Goal: Task Accomplishment & Management: Manage account settings

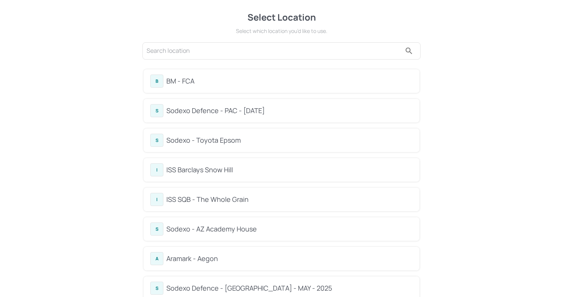
click at [196, 54] on input "text" at bounding box center [274, 51] width 255 height 12
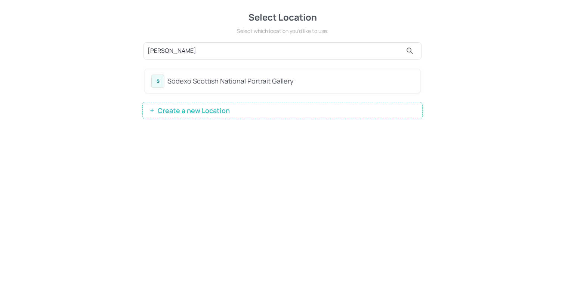
type input "[PERSON_NAME]"
click at [192, 78] on div "Sodexo Scottish National Portrait Gallery" at bounding box center [291, 81] width 246 height 10
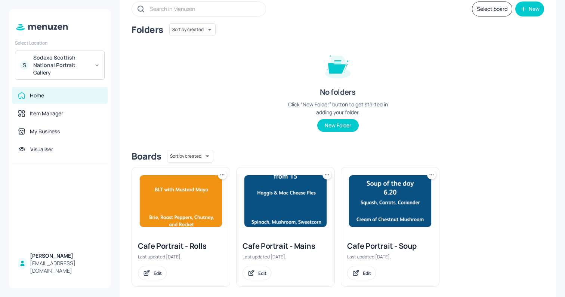
scroll to position [53, 0]
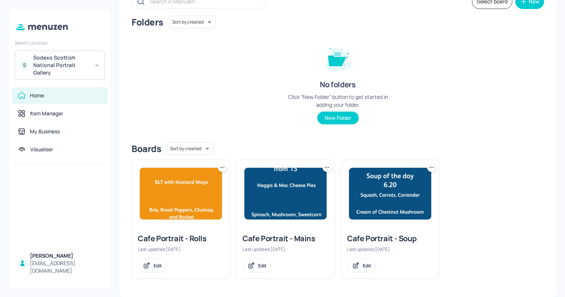
click at [412, 215] on img at bounding box center [390, 194] width 82 height 52
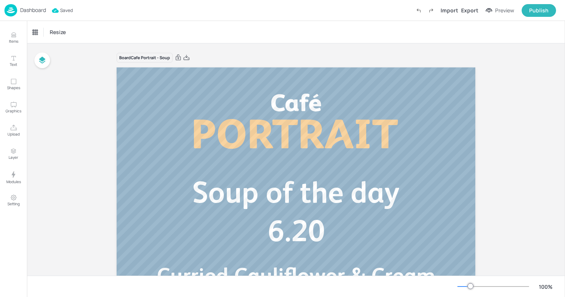
click at [33, 10] on p "Dashboard" at bounding box center [33, 9] width 26 height 5
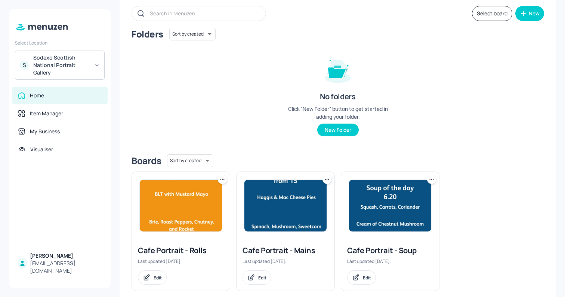
scroll to position [53, 0]
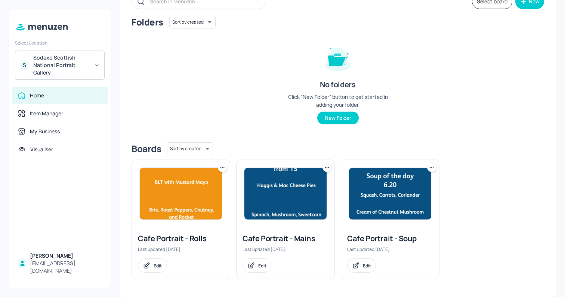
click at [286, 194] on img at bounding box center [286, 194] width 82 height 52
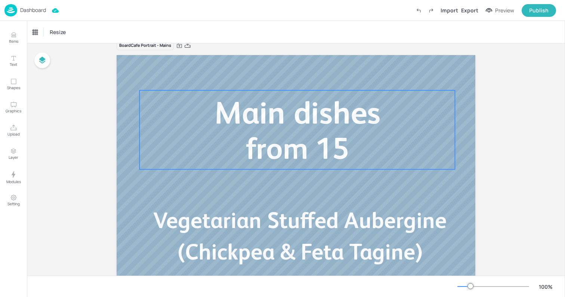
scroll to position [16, 0]
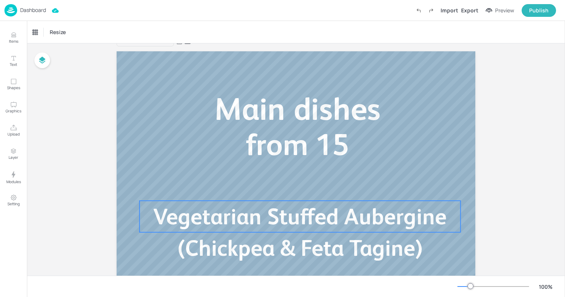
click at [306, 211] on span "Vegetarian Stuffed Aubergine (Chickpea & Feta Tagine)" at bounding box center [300, 231] width 294 height 57
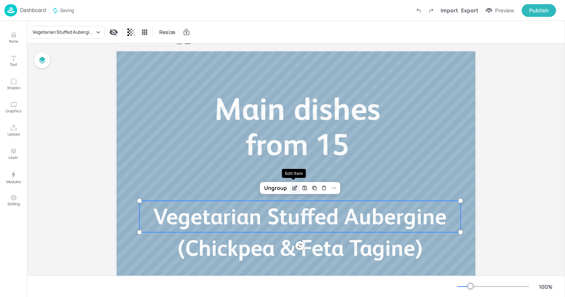
click at [297, 188] on div "Edit Item" at bounding box center [295, 188] width 10 height 10
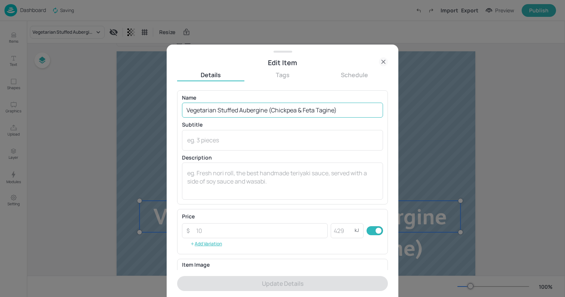
click at [241, 105] on input "Vegetarian Stuffed Aubergine (Chickpea & Feta Tagine)" at bounding box center [282, 109] width 201 height 15
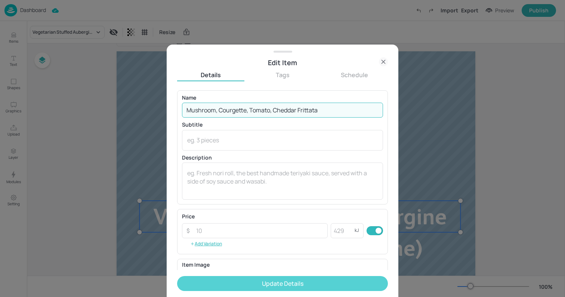
type input "Mushroom, Courgette, Tomato, Cheddar Frittata"
click at [293, 287] on button "Update Details" at bounding box center [282, 283] width 211 height 15
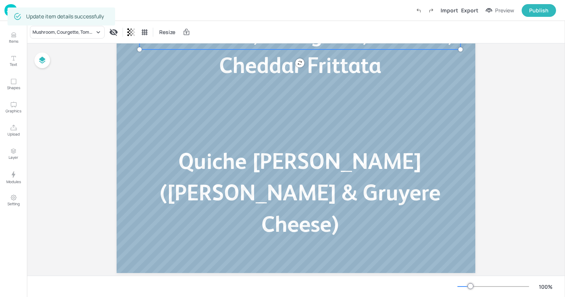
scroll to position [215, 0]
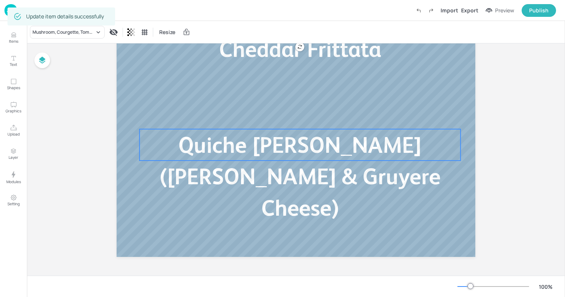
click at [301, 148] on span "Quiche [PERSON_NAME] ([PERSON_NAME] & Gruyere Cheese)" at bounding box center [300, 176] width 281 height 88
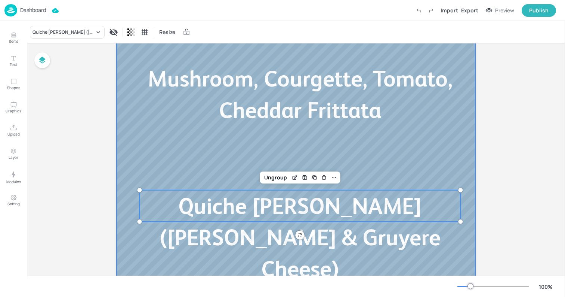
scroll to position [0, 0]
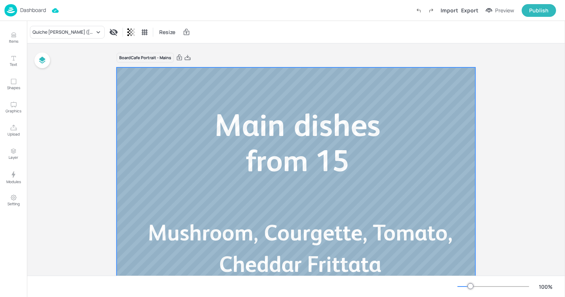
click at [146, 83] on div at bounding box center [296, 269] width 359 height 404
click at [36, 11] on p "Dashboard" at bounding box center [33, 9] width 26 height 5
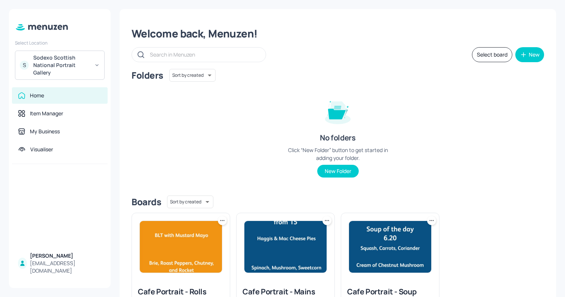
click at [178, 252] on img at bounding box center [181, 247] width 82 height 52
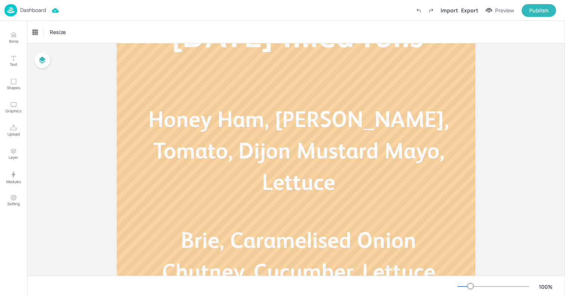
scroll to position [118, 0]
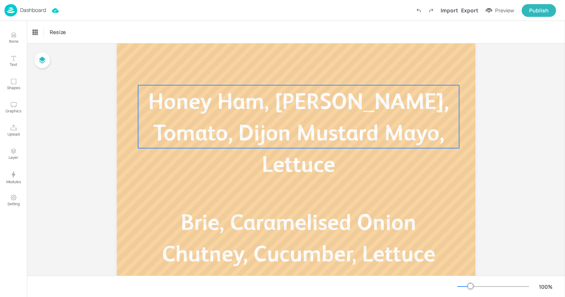
click at [285, 120] on span "Honey Ham, [PERSON_NAME], Tomato, Dijon Mustard Mayo, Lettuce" at bounding box center [298, 132] width 301 height 88
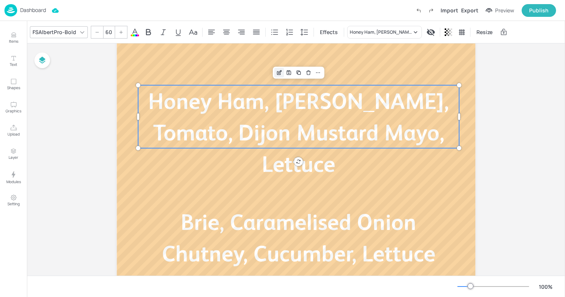
click at [278, 70] on icon "Edit Item" at bounding box center [279, 73] width 6 height 6
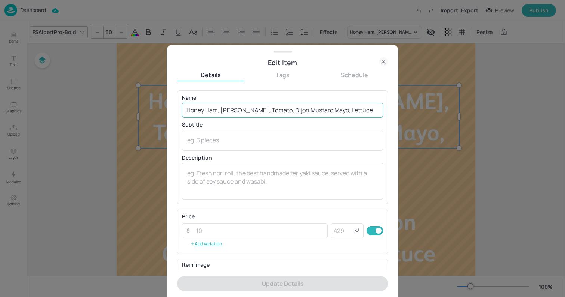
click at [277, 111] on input "Honey Ham, [PERSON_NAME], Tomato, Dijon Mustard Mayo, Lettuce" at bounding box center [282, 109] width 201 height 15
paste input "Cheddar, Tomato, Lettuce, Honey Ham, Dijon Mustard"
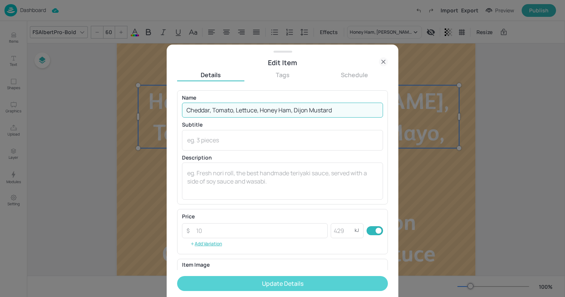
type input "Cheddar, Tomato, Lettuce, Honey Ham, Dijon Mustard"
click at [272, 276] on button "Update Details" at bounding box center [282, 283] width 211 height 15
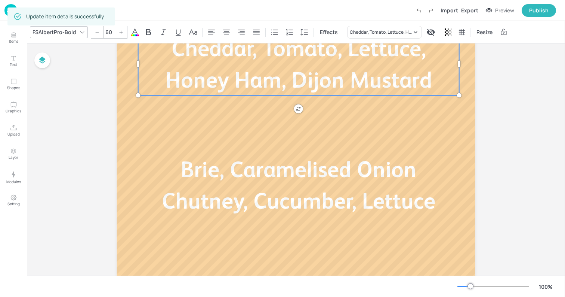
scroll to position [215, 0]
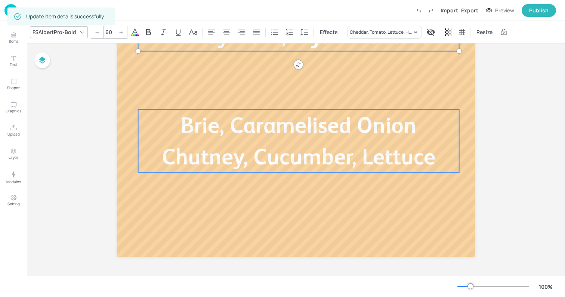
click at [286, 134] on span "Brie, Caramelised Onion Chutney, Cucumber, Lettuce" at bounding box center [299, 140] width 274 height 57
type input "60"
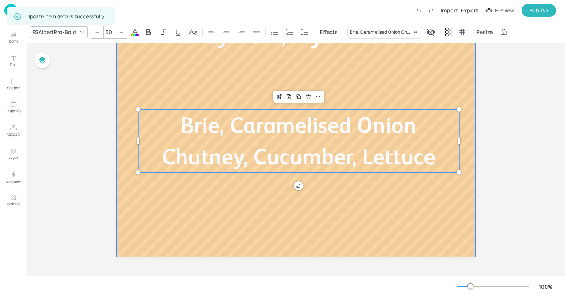
click at [148, 86] on div at bounding box center [296, 55] width 359 height 404
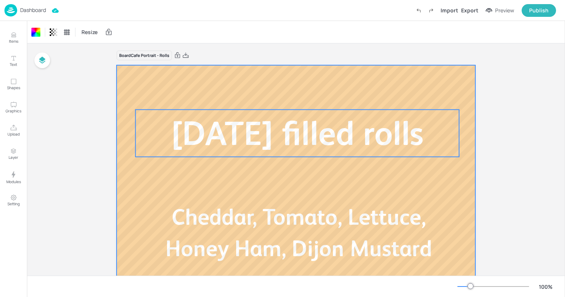
scroll to position [0, 0]
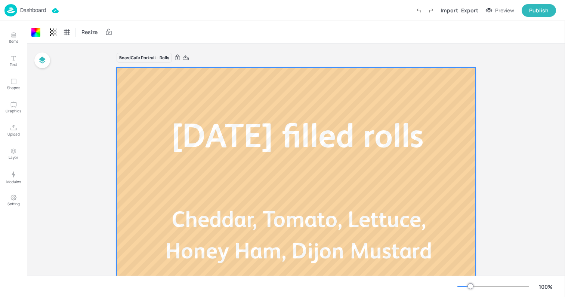
click at [35, 9] on p "Dashboard" at bounding box center [33, 9] width 26 height 5
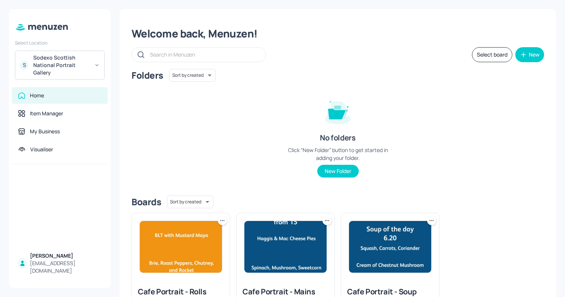
click at [67, 68] on div "Sodexo Scottish National Portrait Gallery" at bounding box center [61, 65] width 56 height 22
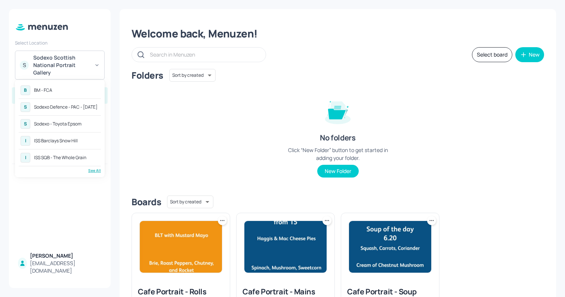
click at [87, 169] on div "See All" at bounding box center [60, 171] width 82 height 6
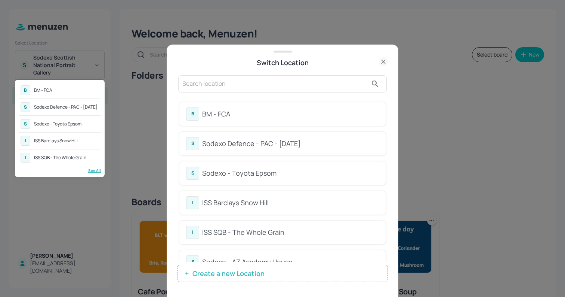
click at [277, 87] on div at bounding box center [282, 148] width 565 height 297
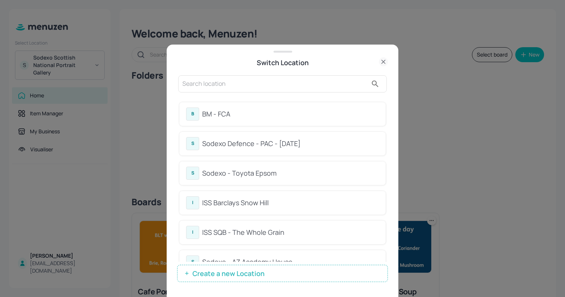
click at [267, 85] on input "text" at bounding box center [274, 84] width 185 height 12
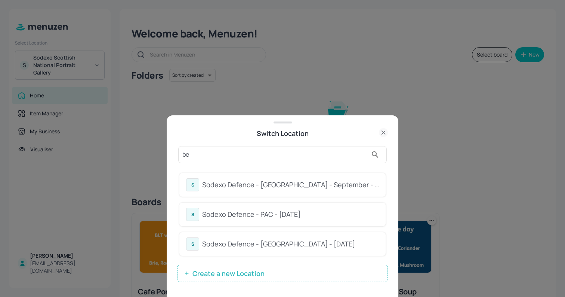
type input "b"
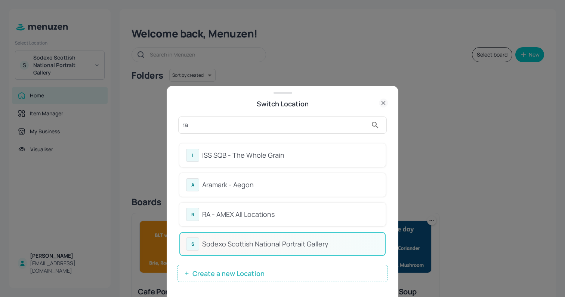
type input "ra"
click at [274, 217] on div "RA - AMEX All Locations" at bounding box center [290, 214] width 177 height 10
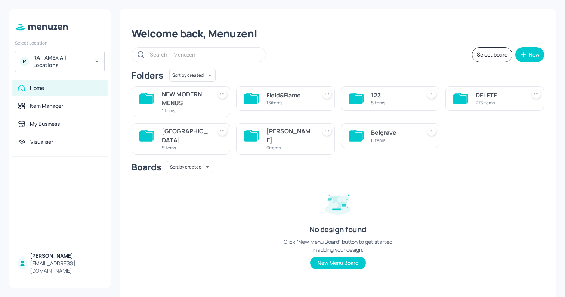
click at [212, 52] on input "text" at bounding box center [204, 54] width 108 height 11
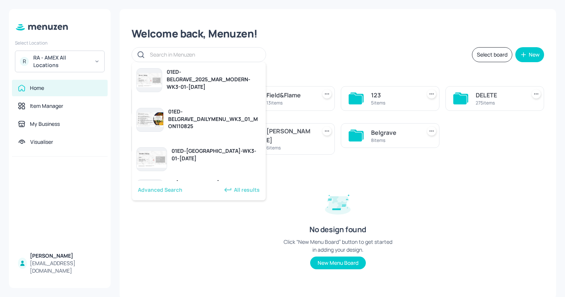
paste input "BELGRAVE_DAILYMENU_WK3_01_MON"
type input "BELGRAVE_DAILYMENU_WK3_01_MON"
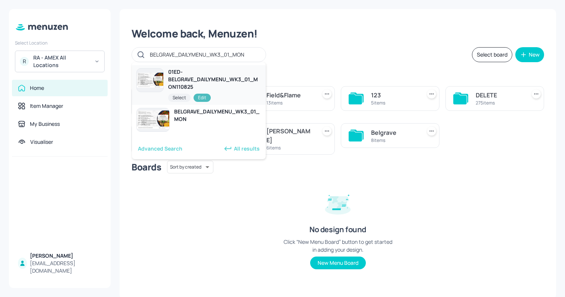
click at [203, 98] on div "Edit" at bounding box center [202, 97] width 17 height 8
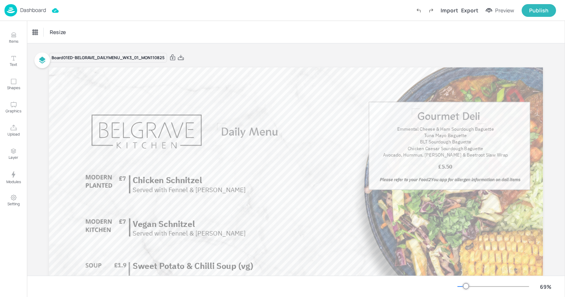
click at [28, 9] on p "Dashboard" at bounding box center [33, 9] width 26 height 5
